Goal: Task Accomplishment & Management: Manage account settings

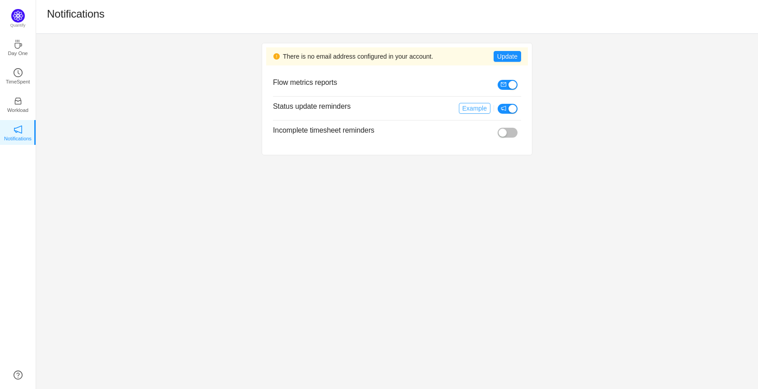
click at [477, 108] on button "Example" at bounding box center [475, 108] width 32 height 11
click at [506, 108] on icon "icon: notification" at bounding box center [503, 108] width 5 height 5
click at [505, 53] on button "Update" at bounding box center [508, 56] width 28 height 11
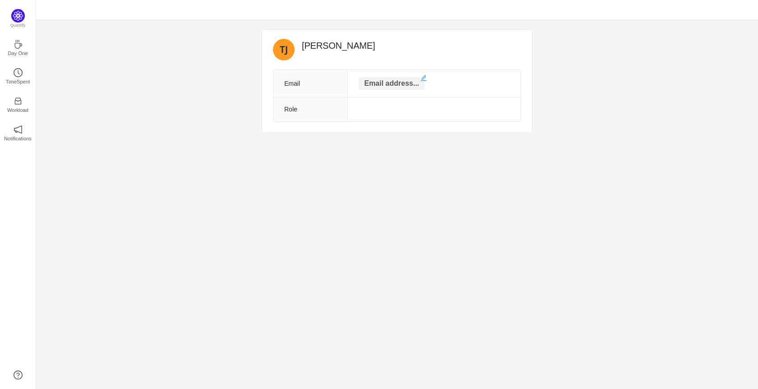
click at [401, 79] on p "Email address..." at bounding box center [392, 83] width 66 height 13
click at [383, 86] on input "text" at bounding box center [392, 84] width 90 height 14
type input "[PERSON_NAME][EMAIL_ADDRESS][PERSON_NAME][DOMAIN_NAME]"
click at [194, 97] on div "[PERSON_NAME] [PERSON_NAME][EMAIL_ADDRESS][PERSON_NAME][DOMAIN_NAME] Role" at bounding box center [397, 82] width 722 height 124
click at [433, 75] on icon "icon: save" at bounding box center [436, 78] width 6 height 6
